Goal: Find specific fact

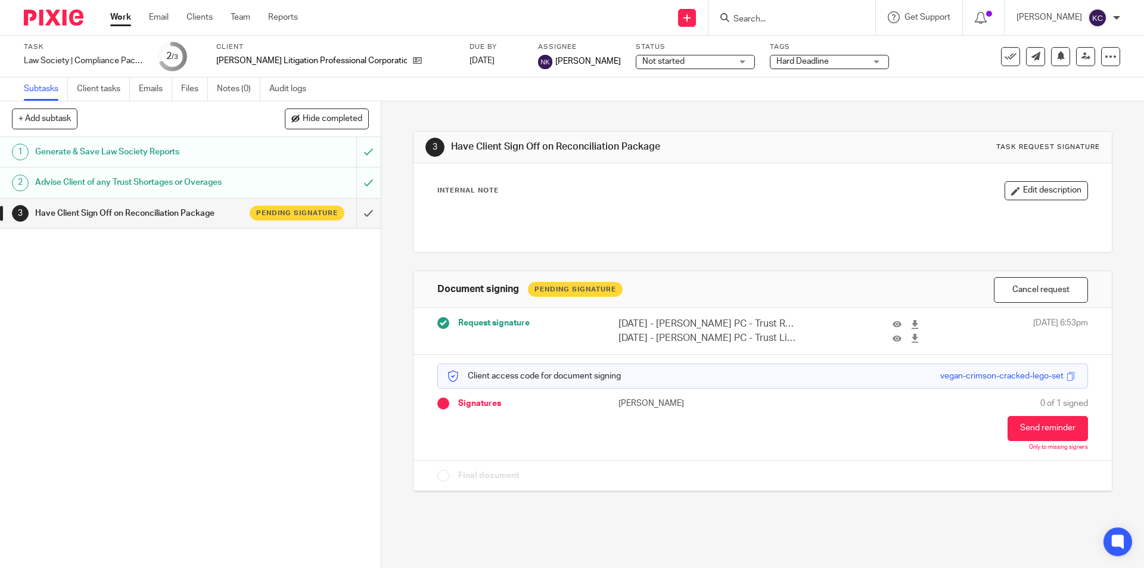
click at [800, 21] on input "Search" at bounding box center [785, 19] width 107 height 11
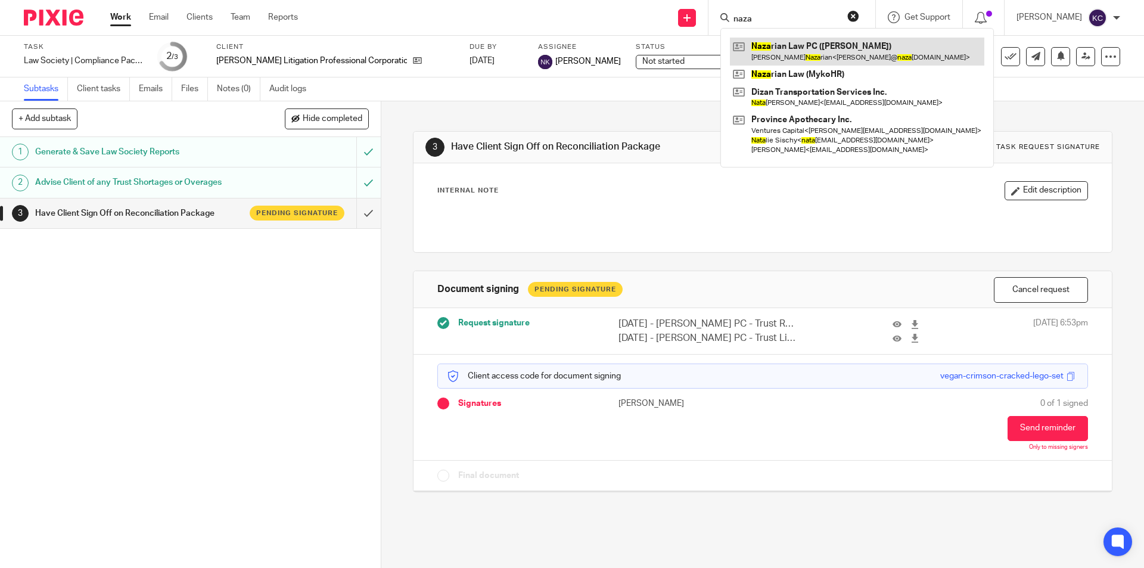
type input "naza"
click at [800, 57] on link at bounding box center [857, 51] width 254 height 27
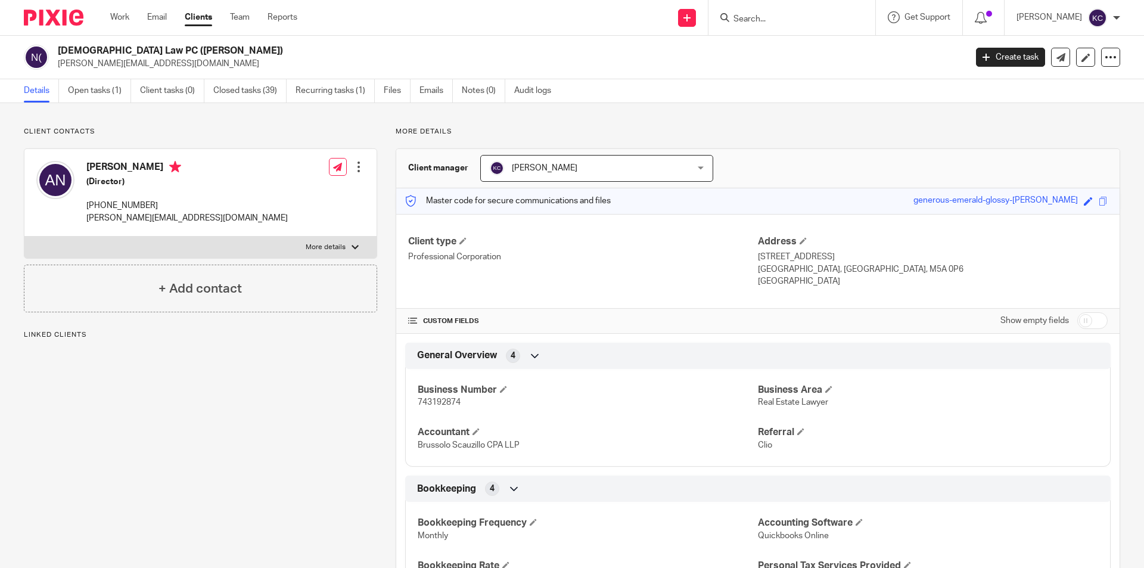
click at [441, 400] on span "743192874" at bounding box center [439, 402] width 43 height 8
copy span "743192874"
